Goal: Task Accomplishment & Management: Manage account settings

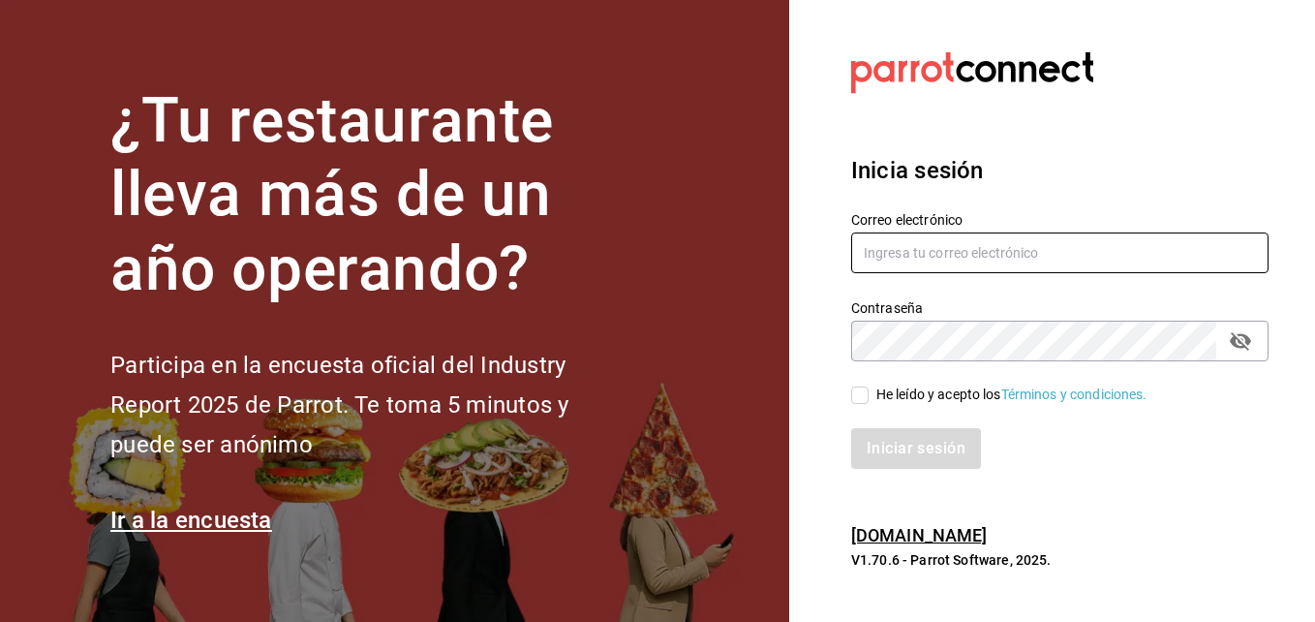
type input "sjoya@flamingosgolf.com.mx"
click at [860, 400] on input "He leído y acepto los Términos y condiciones." at bounding box center [859, 394] width 17 height 17
checkbox input "true"
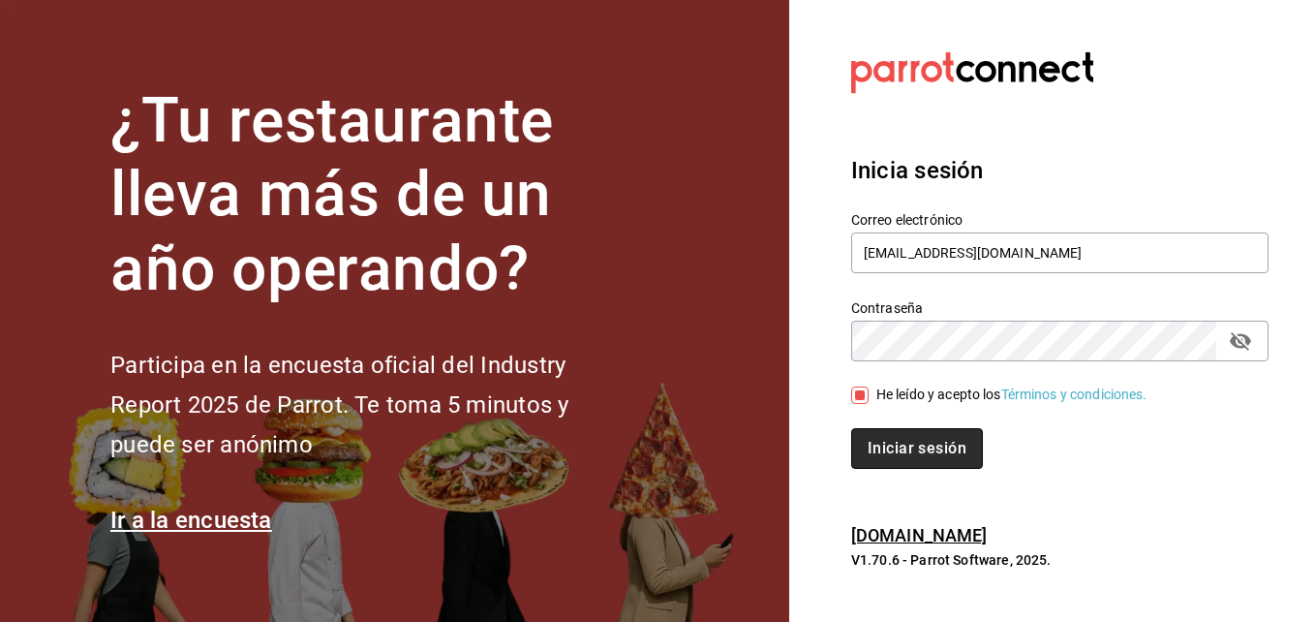
click at [906, 452] on button "Iniciar sesión" at bounding box center [917, 448] width 132 height 41
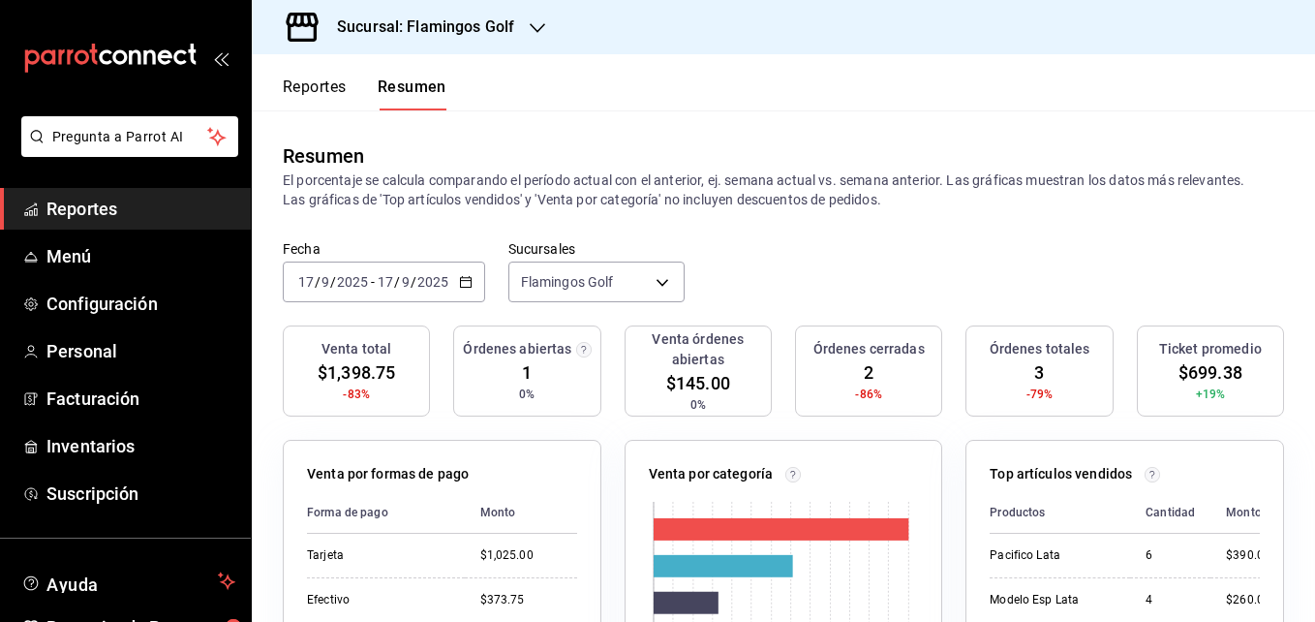
click at [532, 26] on icon "button" at bounding box center [537, 28] width 15 height 10
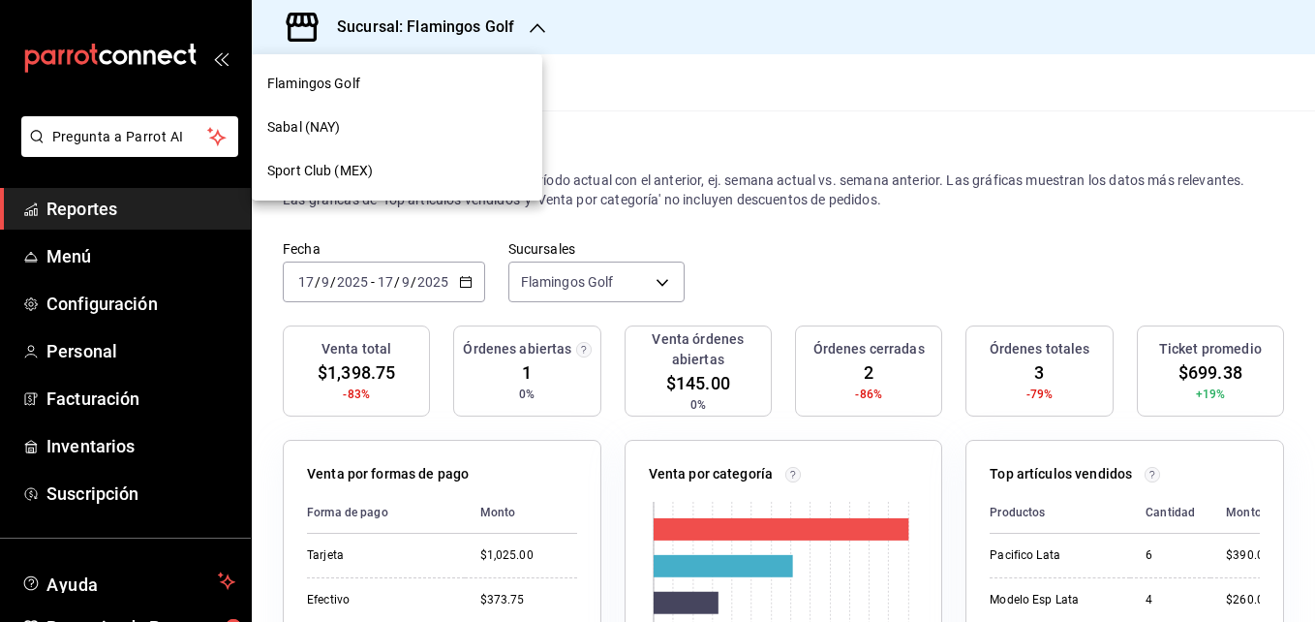
click at [334, 121] on span "Sabal (NAY)" at bounding box center [303, 127] width 73 height 20
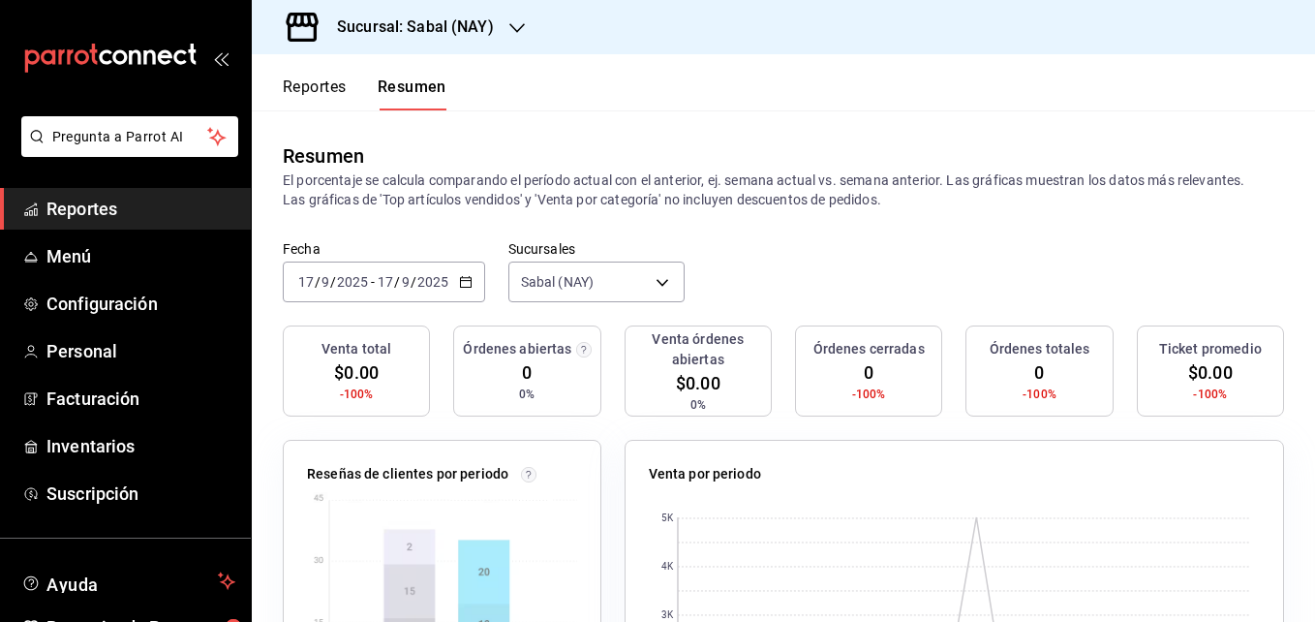
click at [302, 85] on button "Reportes" at bounding box center [315, 93] width 64 height 33
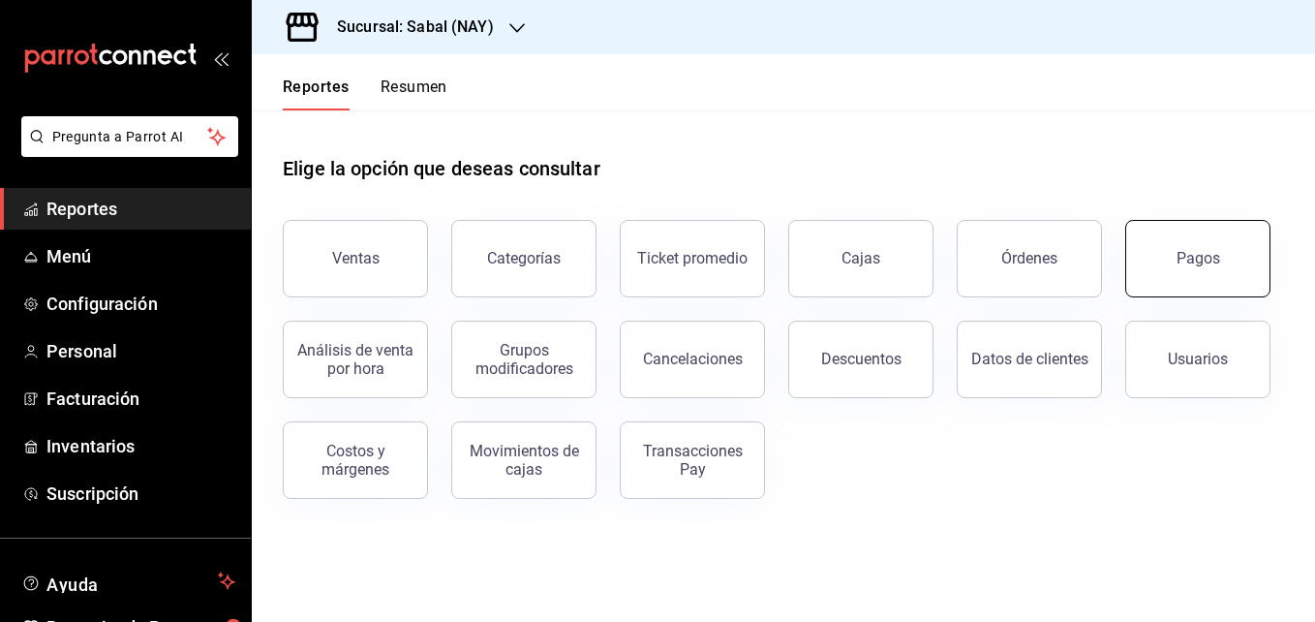
click at [1205, 264] on div "Pagos" at bounding box center [1199, 258] width 44 height 18
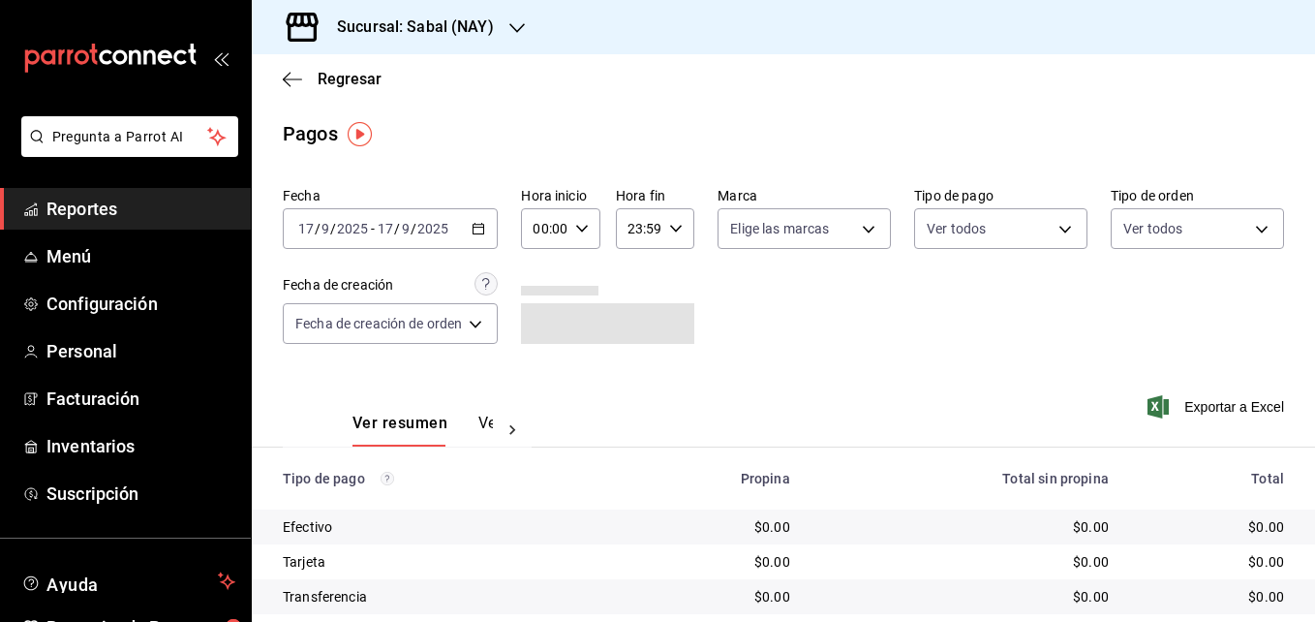
click at [482, 231] on icon "button" at bounding box center [479, 229] width 14 height 14
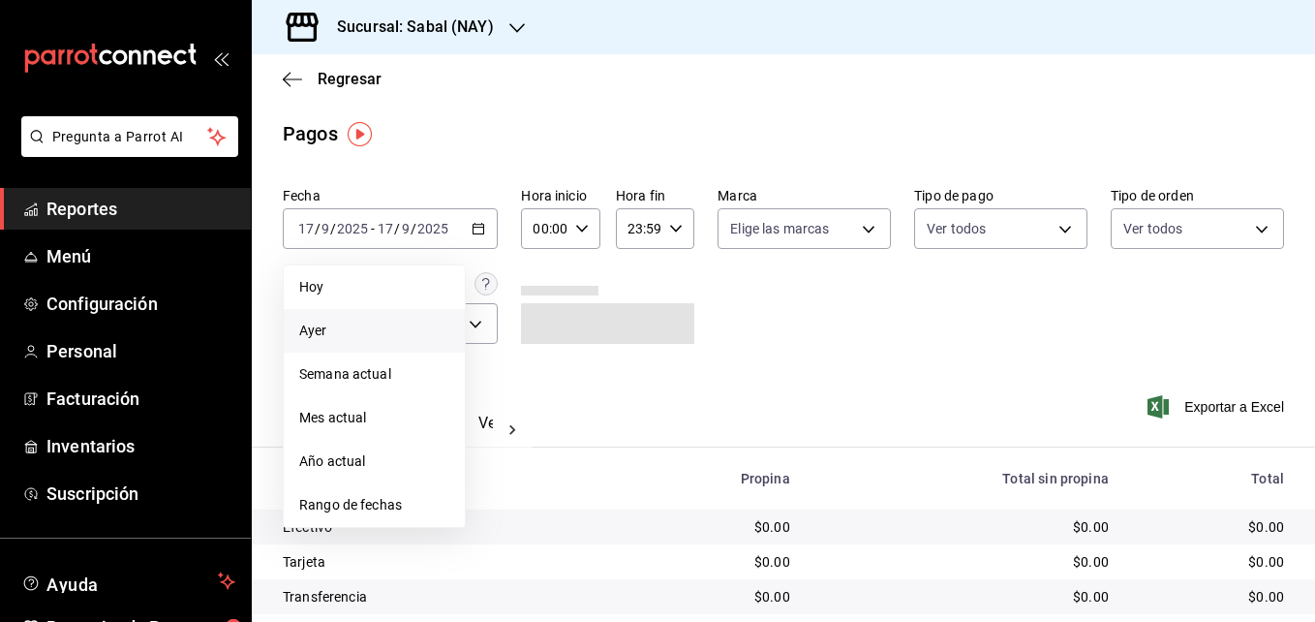
click at [331, 329] on span "Ayer" at bounding box center [374, 331] width 150 height 20
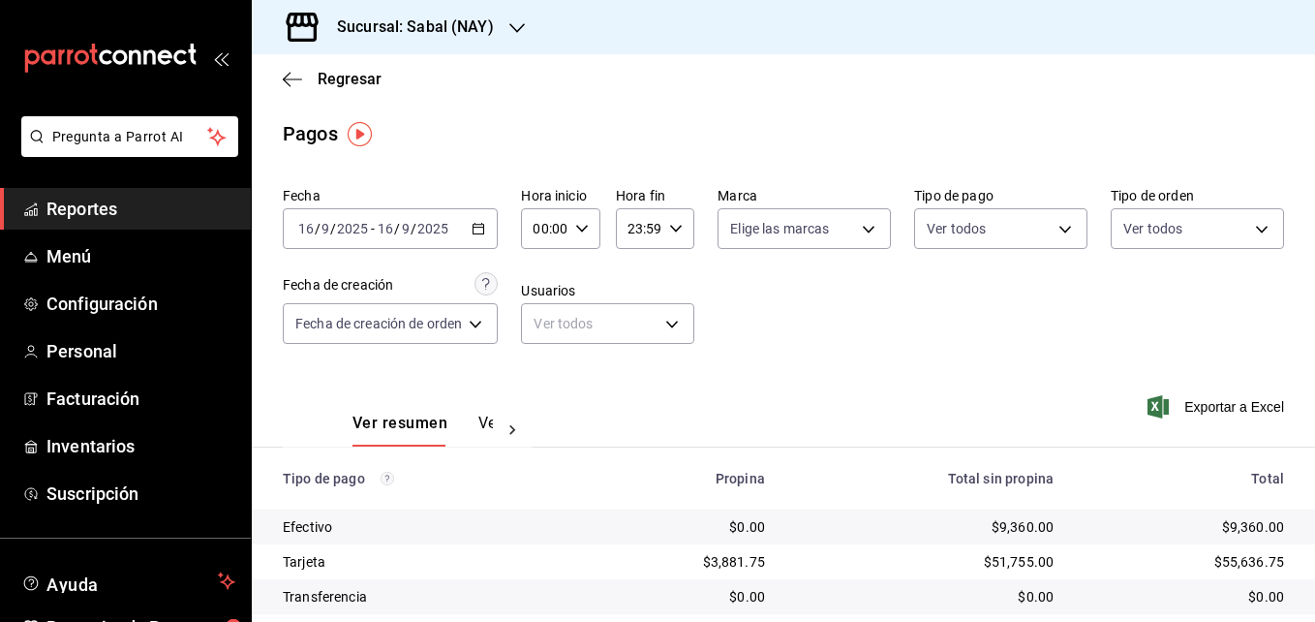
click at [478, 230] on icon "button" at bounding box center [479, 229] width 14 height 14
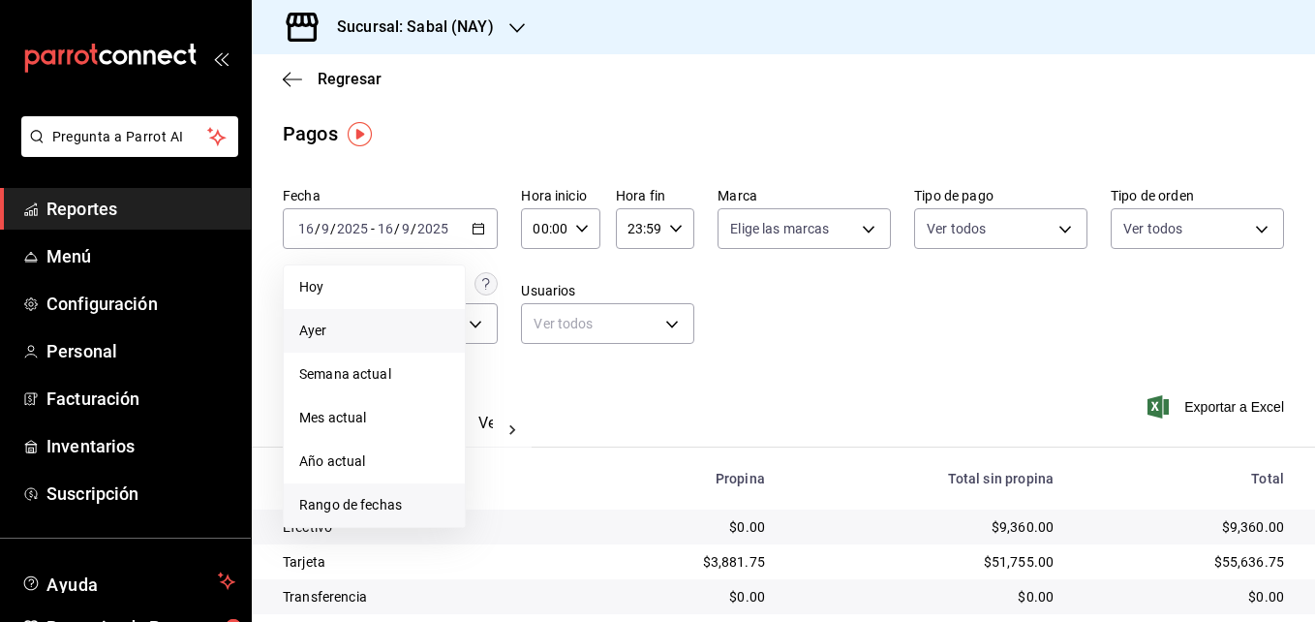
click at [365, 506] on span "Rango de fechas" at bounding box center [374, 505] width 150 height 20
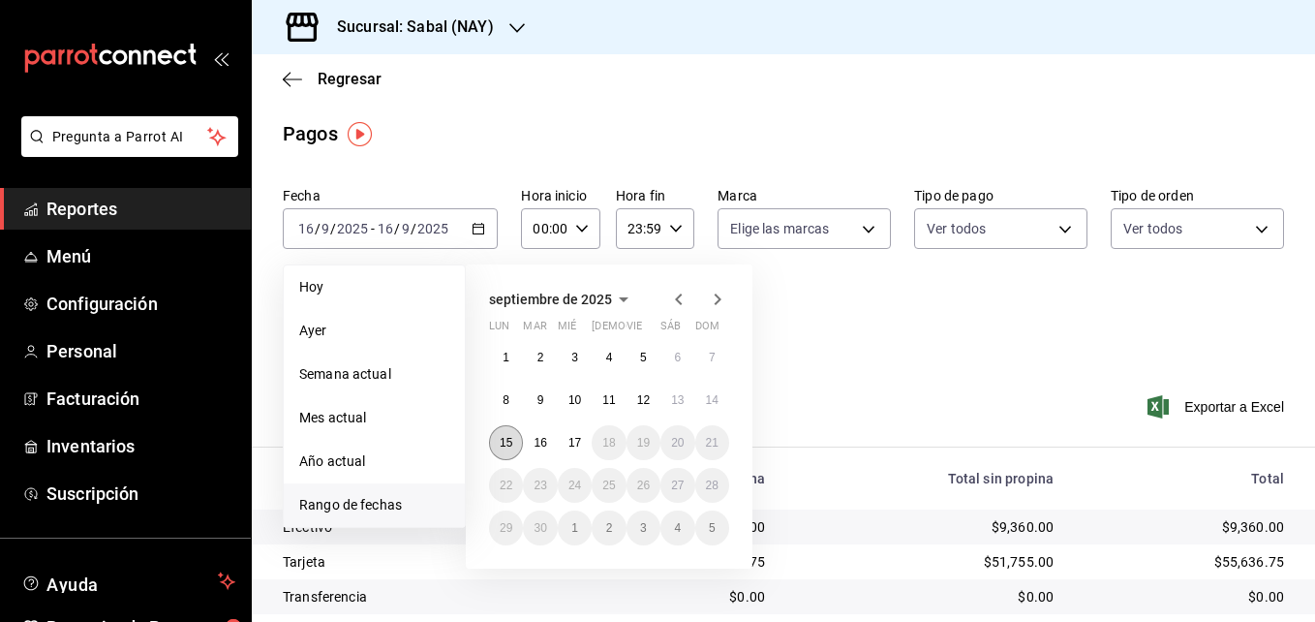
click at [508, 437] on abbr "15" at bounding box center [506, 443] width 13 height 14
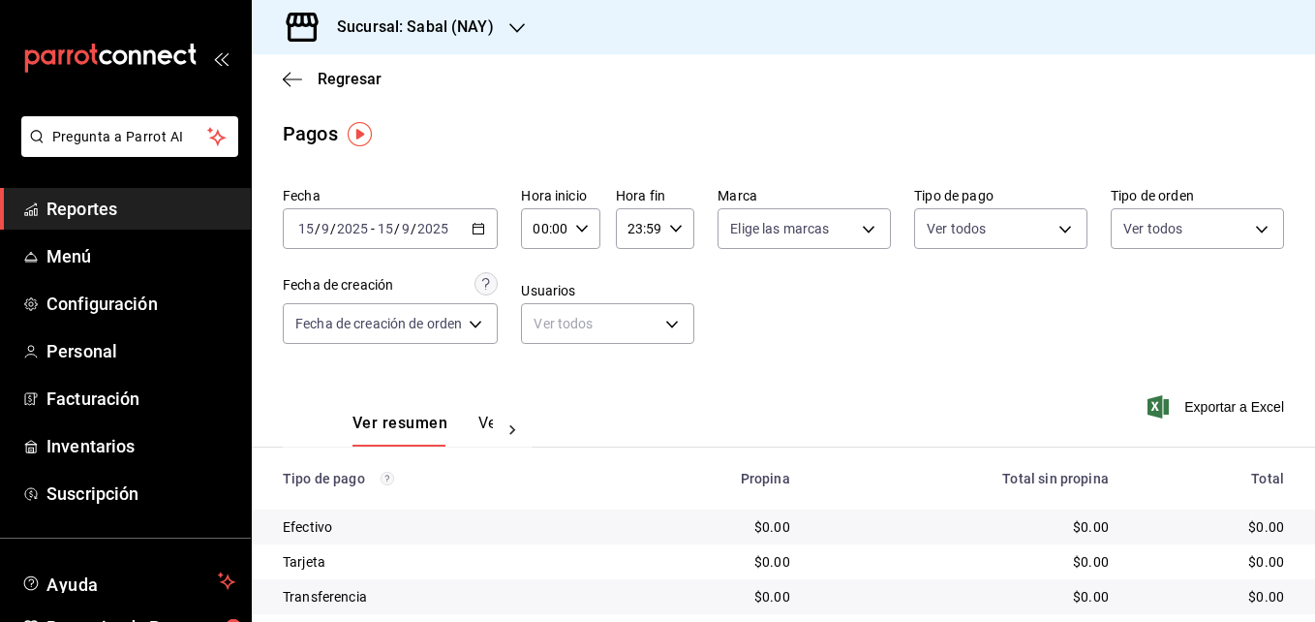
click at [478, 229] on icon "button" at bounding box center [479, 229] width 14 height 14
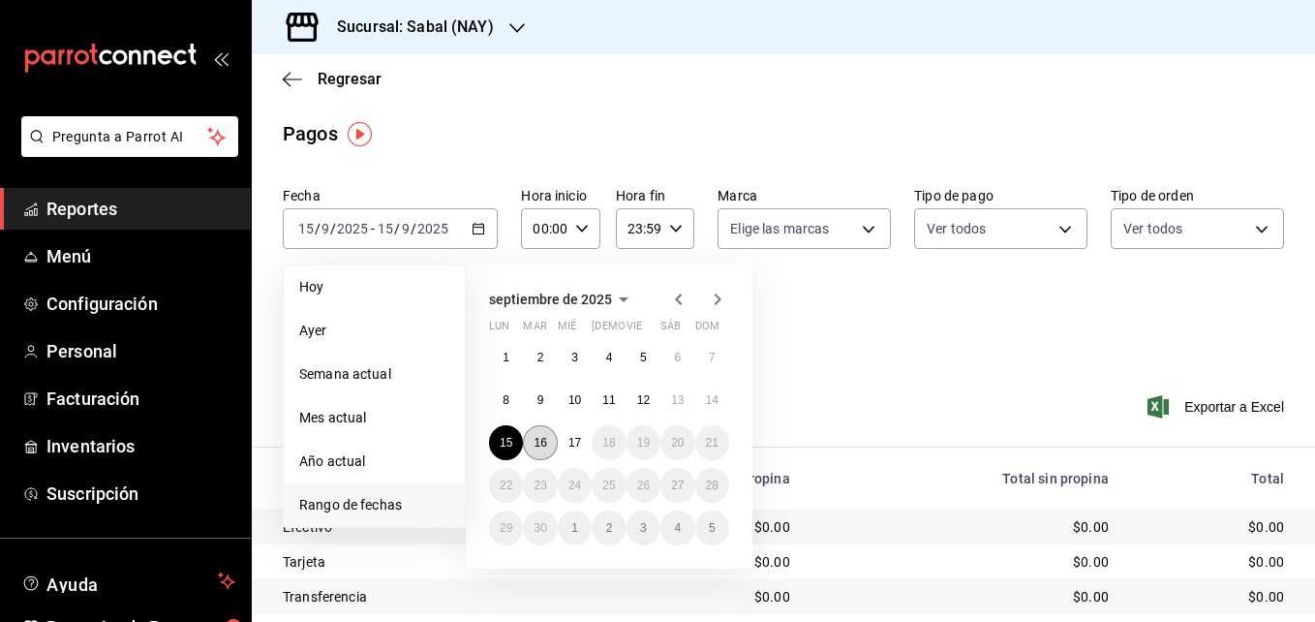
click at [538, 438] on abbr "16" at bounding box center [540, 443] width 13 height 14
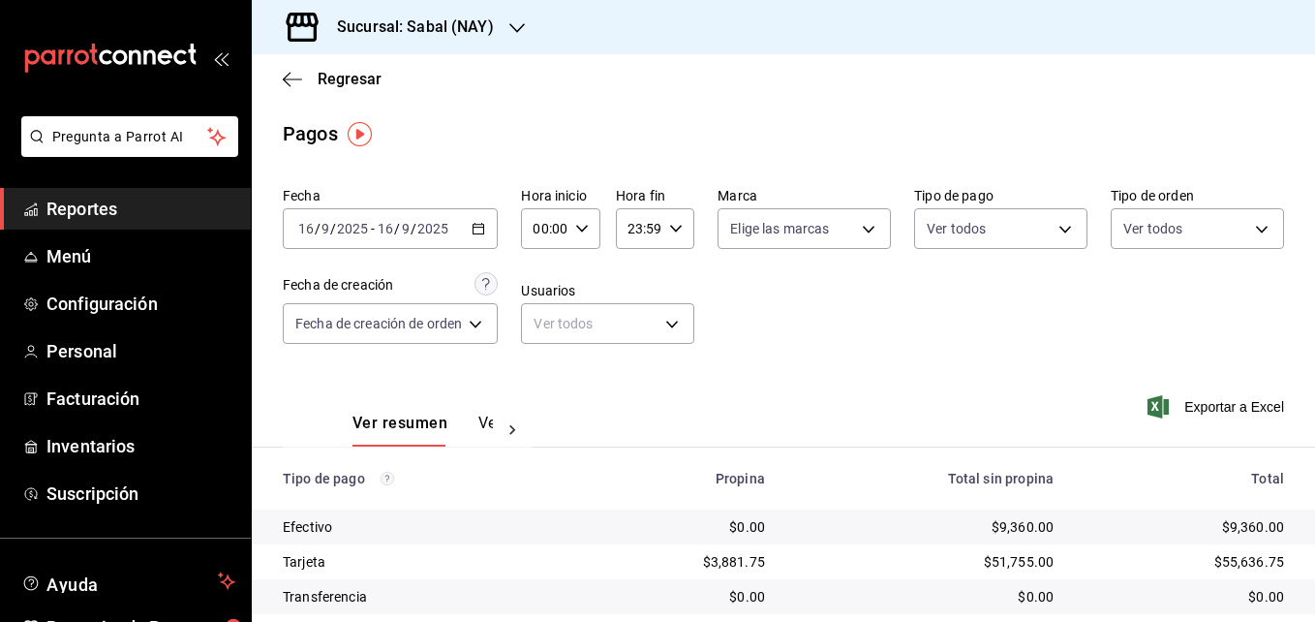
scroll to position [109, 0]
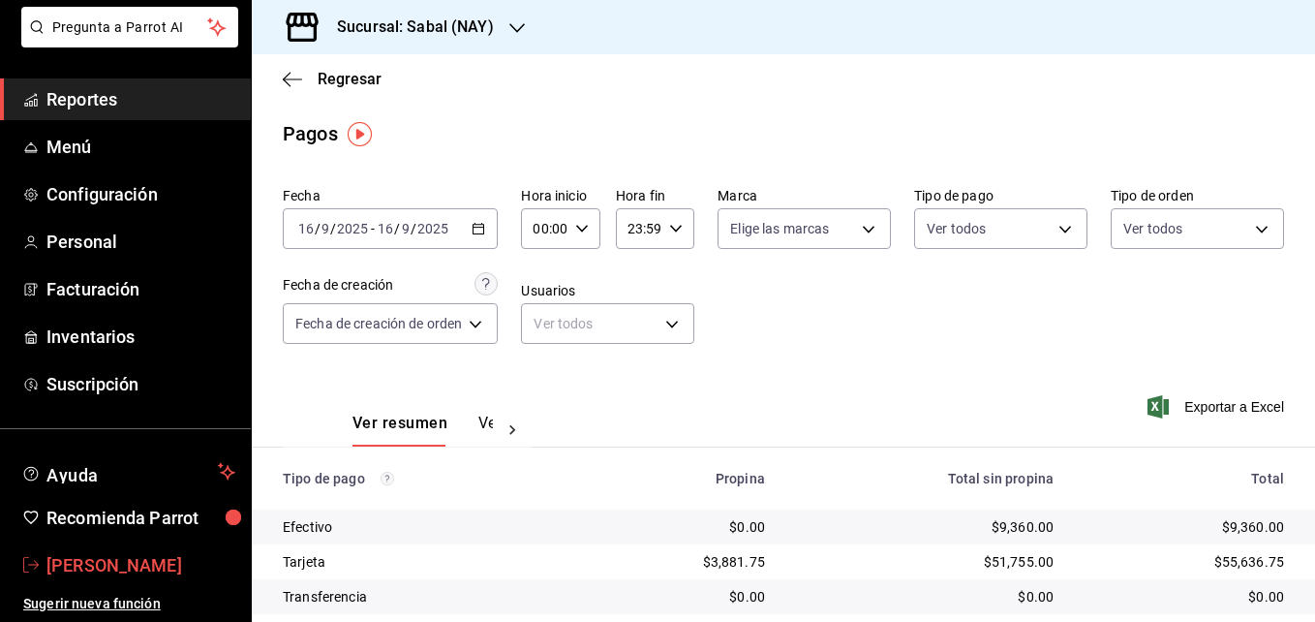
click at [113, 560] on span "[PERSON_NAME]" at bounding box center [140, 565] width 189 height 26
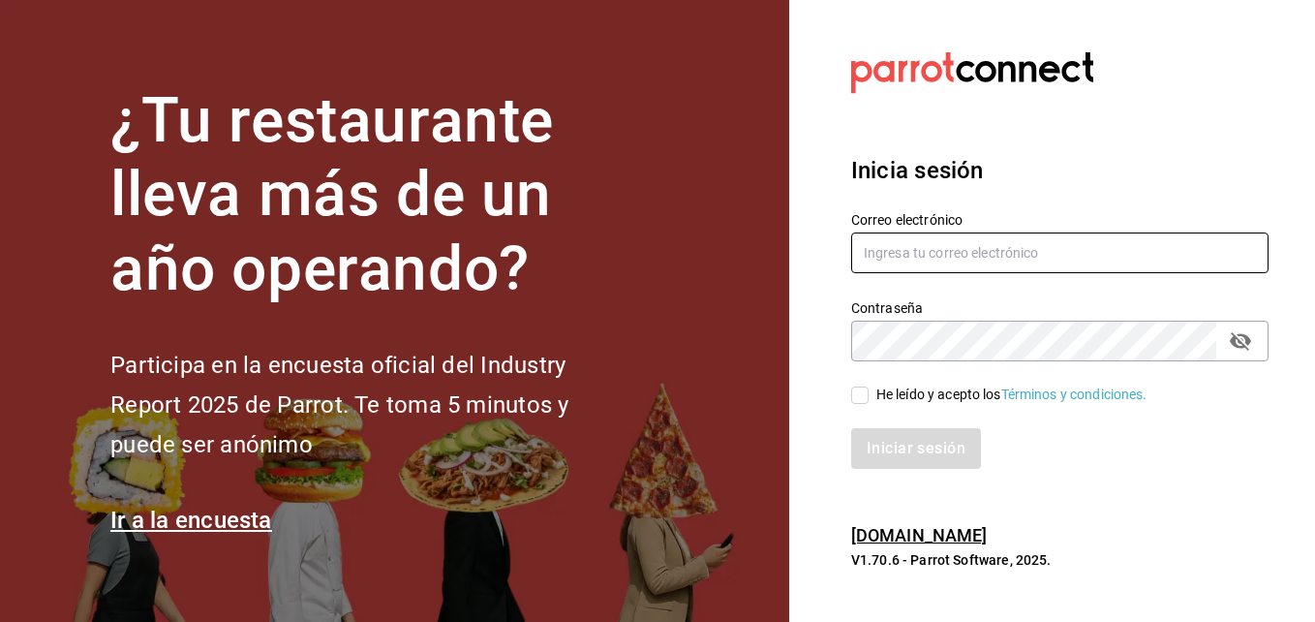
type input "[EMAIL_ADDRESS][DOMAIN_NAME]"
